Goal: Use online tool/utility: Utilize a website feature to perform a specific function

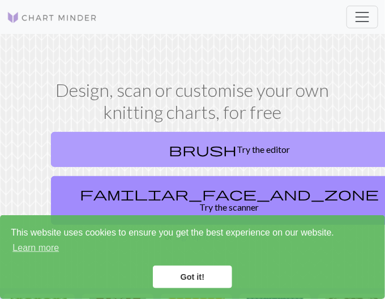
click at [195, 148] on link "brush Try the editor" at bounding box center [229, 149] width 357 height 35
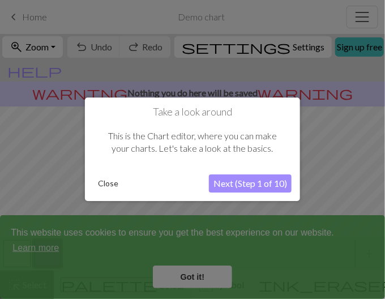
click at [198, 275] on div at bounding box center [192, 149] width 385 height 299
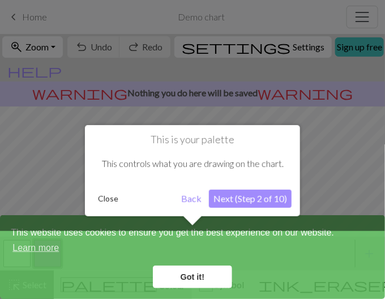
click at [247, 199] on button "Next (Step 2 of 10)" at bounding box center [250, 199] width 83 height 18
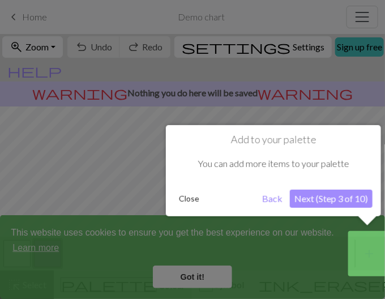
click at [325, 194] on button "Next (Step 3 of 10)" at bounding box center [331, 199] width 83 height 18
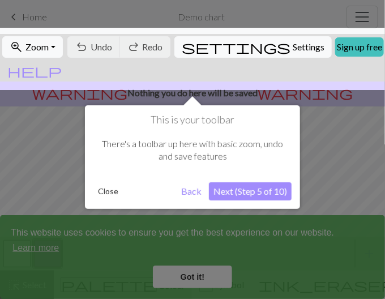
click at [267, 198] on button "Next (Step 5 of 10)" at bounding box center [250, 191] width 83 height 18
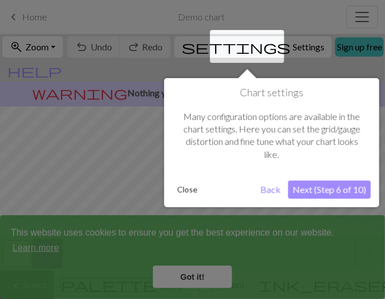
click at [342, 184] on button "Next (Step 6 of 10)" at bounding box center [329, 190] width 83 height 18
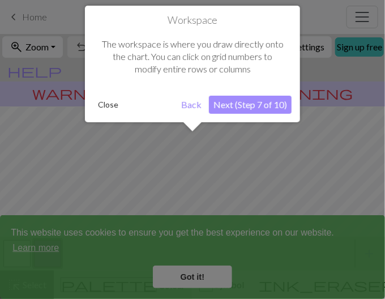
scroll to position [67, 0]
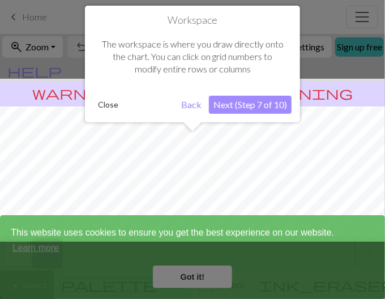
click at [270, 107] on button "Next (Step 7 of 10)" at bounding box center [250, 105] width 83 height 18
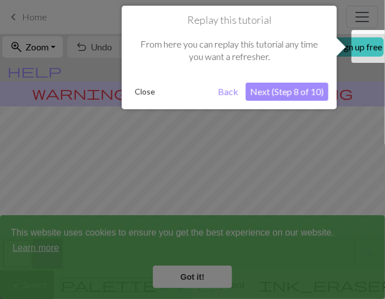
click at [288, 92] on button "Next (Step 8 of 10)" at bounding box center [287, 92] width 83 height 18
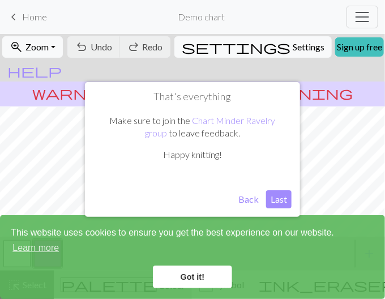
click at [274, 201] on button "Last" at bounding box center [278, 199] width 25 height 18
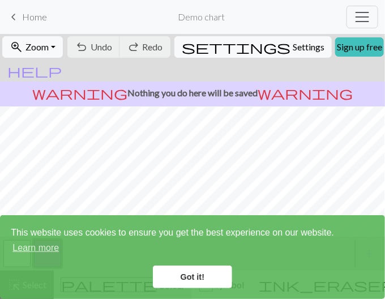
click at [207, 276] on link "Got it!" at bounding box center [192, 277] width 79 height 23
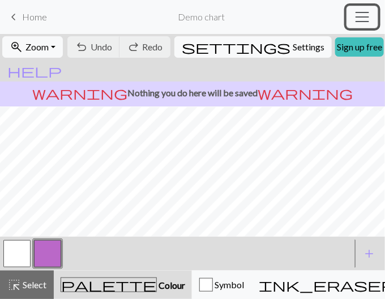
click at [362, 17] on span "Toggle navigation" at bounding box center [362, 16] width 17 height 17
click at [199, 16] on h2 "Demo chart" at bounding box center [201, 16] width 47 height 11
click at [20, 250] on button "button" at bounding box center [16, 253] width 27 height 27
